Goal: Task Accomplishment & Management: Use online tool/utility

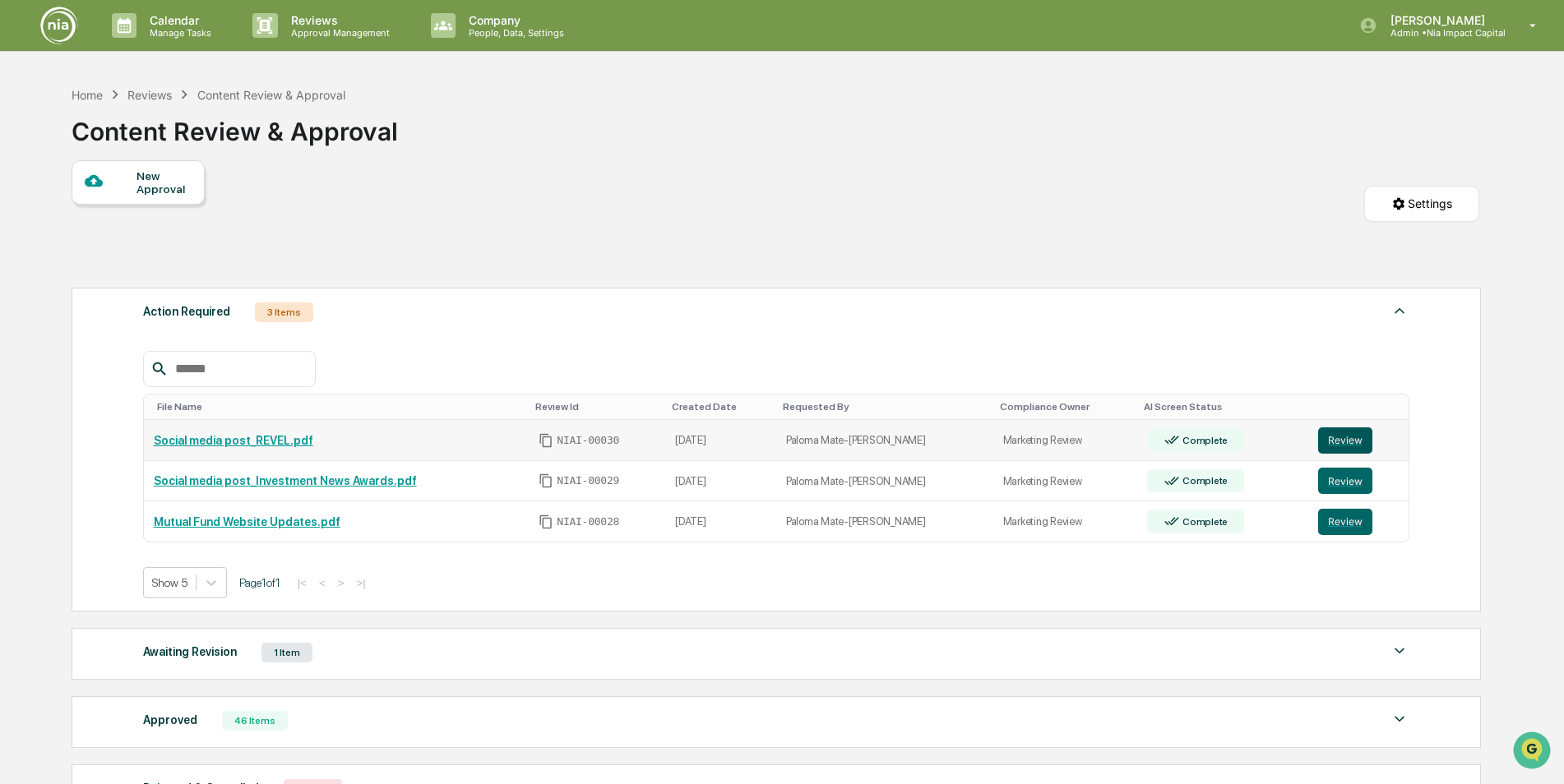
click at [1333, 438] on button "Review" at bounding box center [1345, 440] width 54 height 26
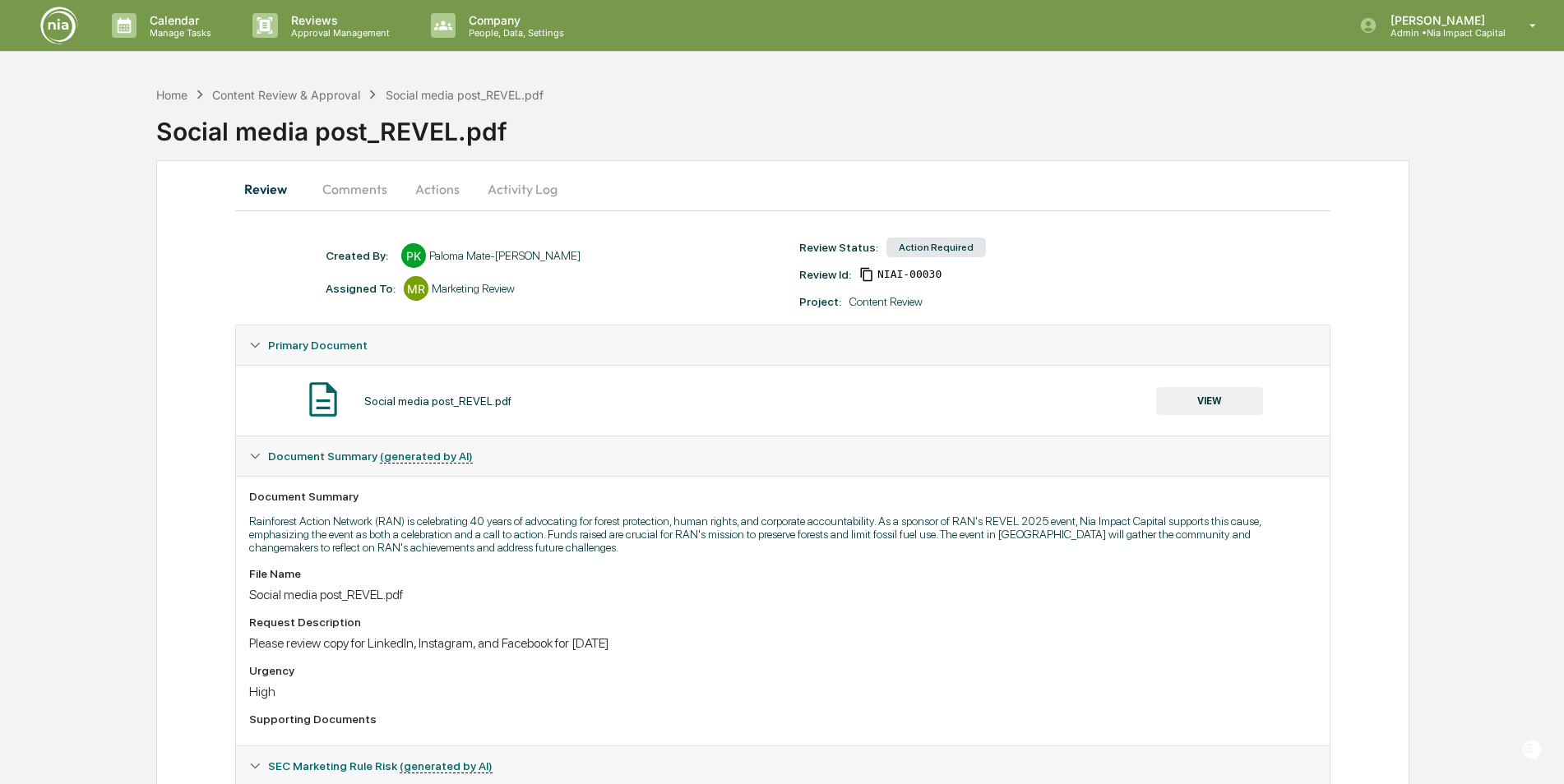
click at [434, 190] on button "Actions" at bounding box center [438, 189] width 74 height 40
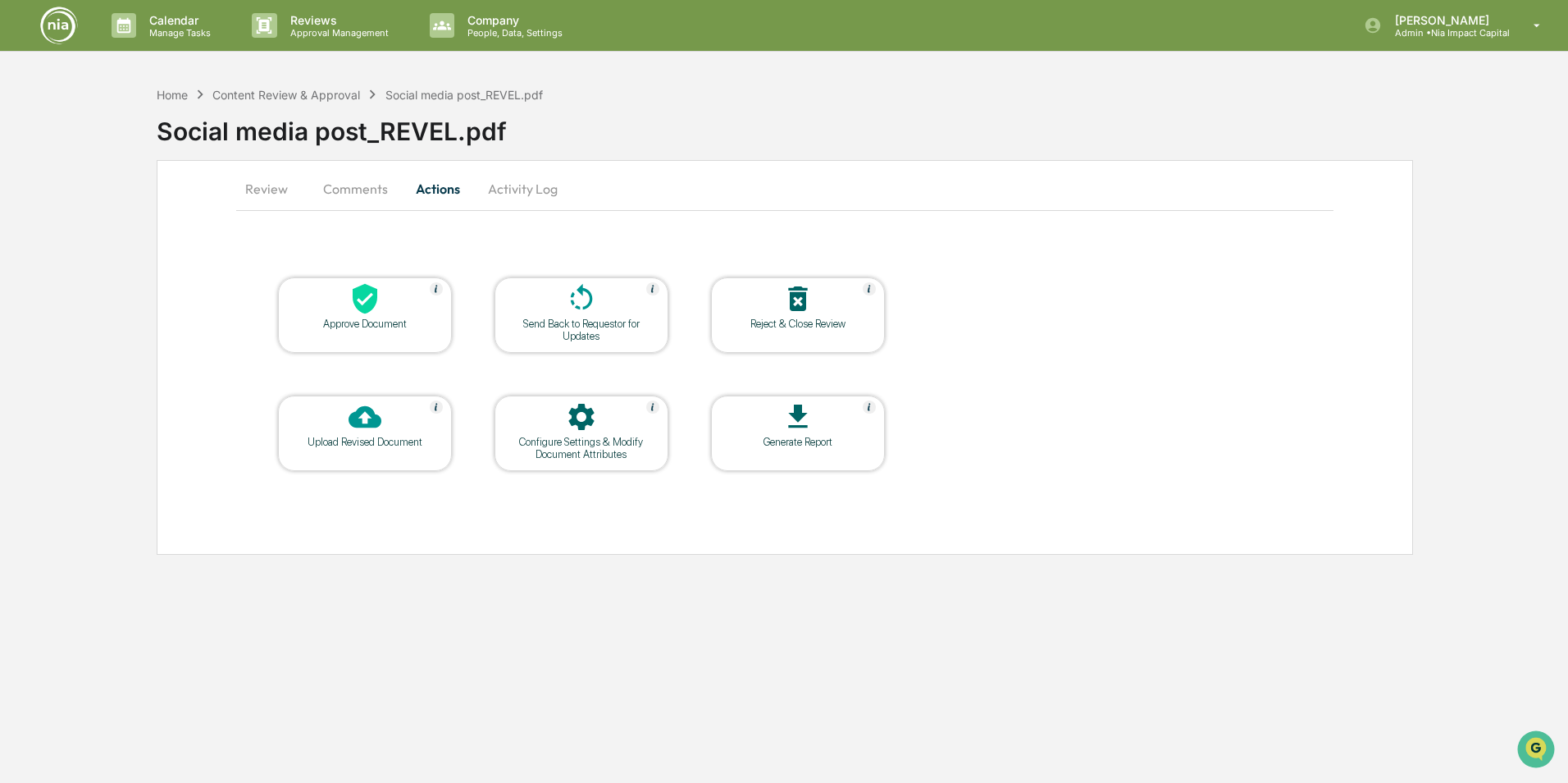
click at [267, 192] on button "Review" at bounding box center [273, 189] width 74 height 40
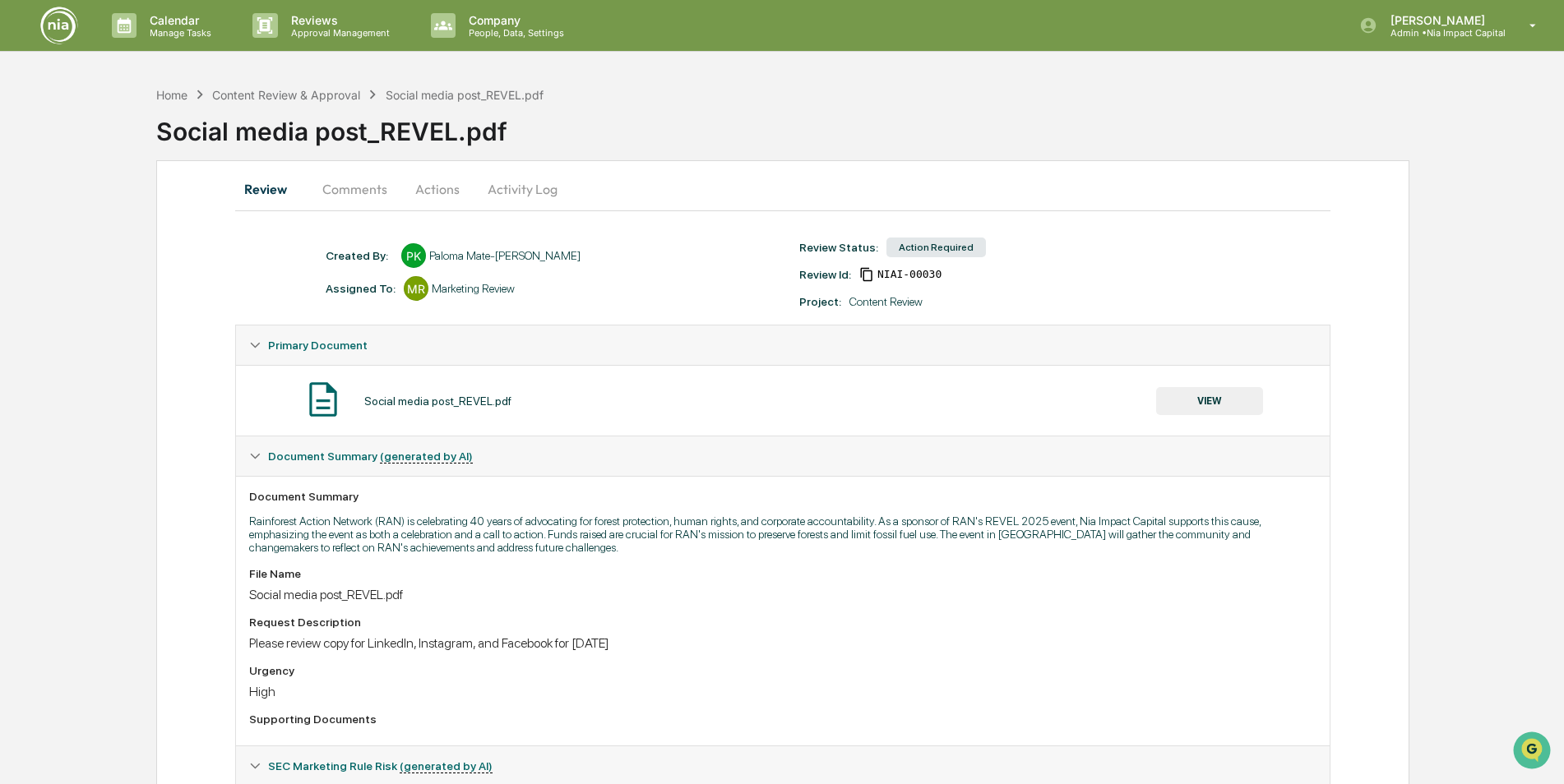
click at [1219, 395] on button "VIEW" at bounding box center [1209, 400] width 107 height 28
